Goal: Browse casually

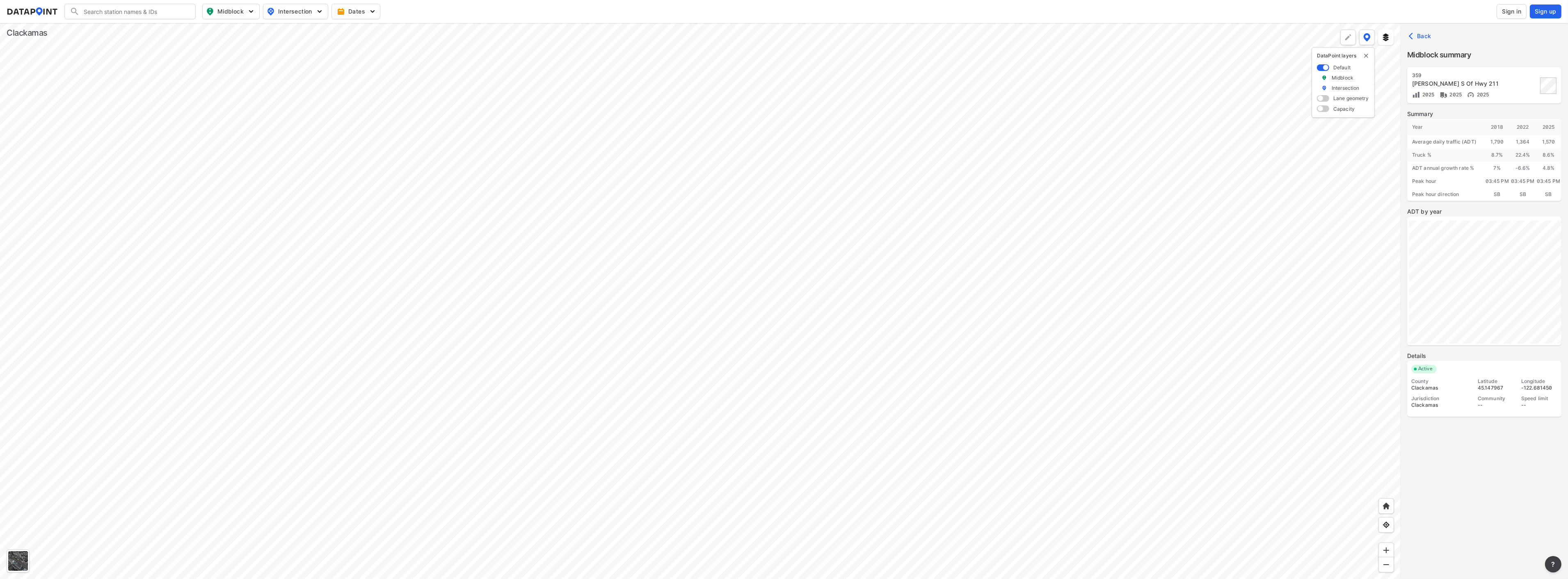
click at [168, 431] on div at bounding box center [700, 301] width 1401 height 556
click at [380, 456] on div at bounding box center [700, 301] width 1401 height 556
click at [684, 479] on div at bounding box center [700, 301] width 1401 height 556
click at [782, 342] on div at bounding box center [700, 301] width 1401 height 556
click at [874, 549] on div at bounding box center [700, 301] width 1401 height 556
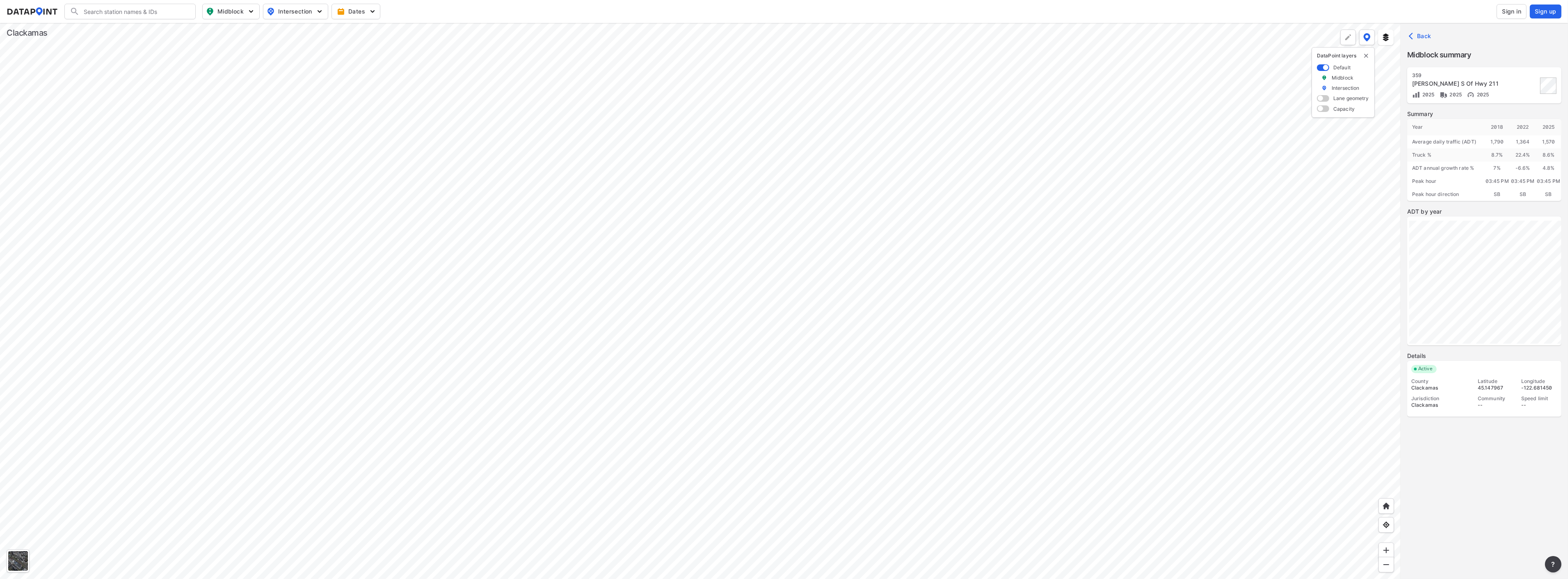
click at [783, 482] on div at bounding box center [700, 301] width 1401 height 556
click at [675, 383] on div at bounding box center [700, 301] width 1401 height 556
click at [612, 281] on div at bounding box center [700, 301] width 1401 height 556
click at [549, 309] on div at bounding box center [700, 301] width 1401 height 556
click at [521, 295] on div at bounding box center [700, 301] width 1401 height 556
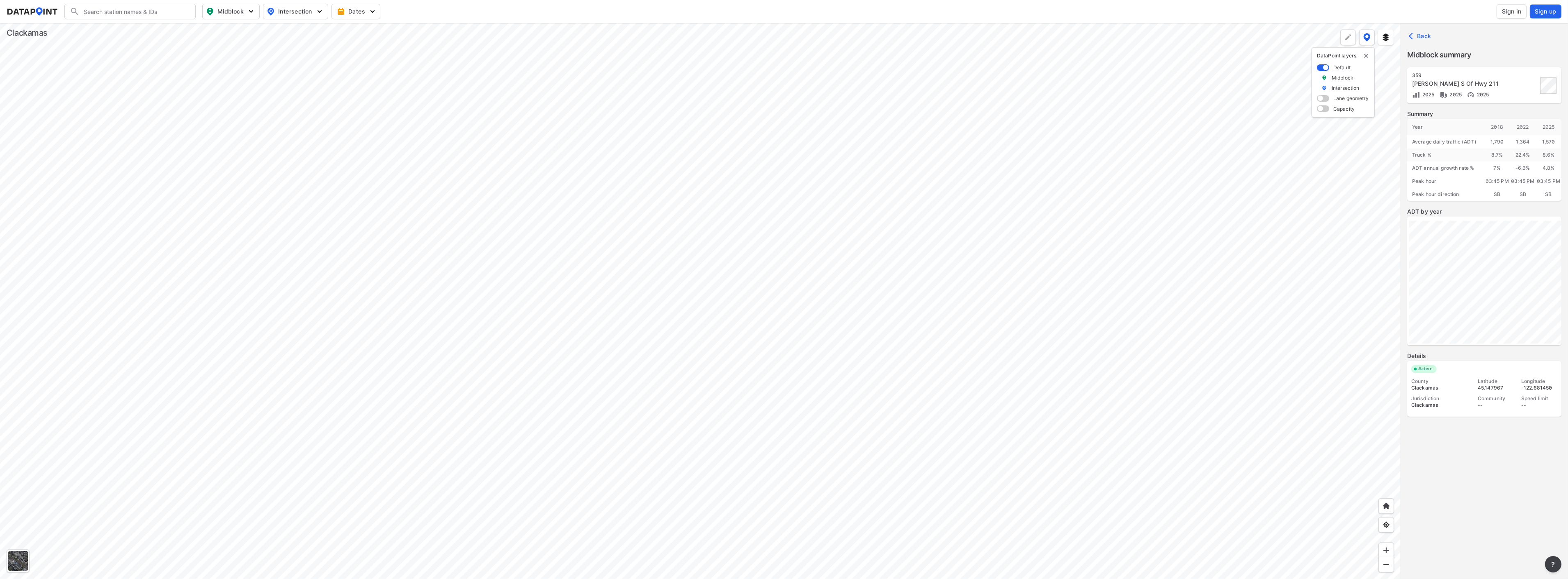
click at [1110, 324] on div at bounding box center [700, 301] width 1401 height 556
click at [791, 365] on div at bounding box center [700, 301] width 1401 height 556
click at [516, 320] on div at bounding box center [700, 301] width 1401 height 556
click at [572, 333] on div at bounding box center [700, 301] width 1401 height 556
